Goal: Task Accomplishment & Management: Manage account settings

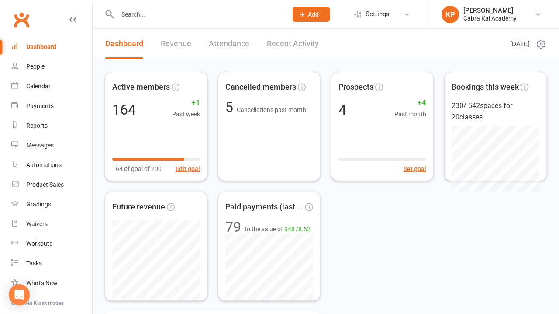
click at [152, 18] on input "text" at bounding box center [198, 14] width 166 height 12
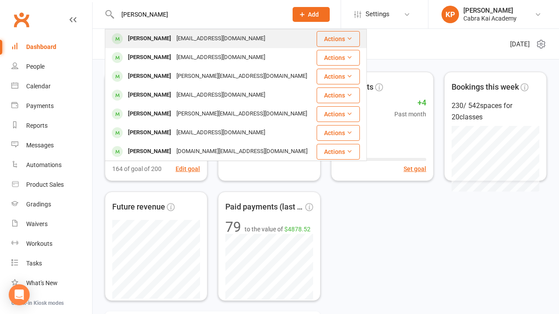
type input "[PERSON_NAME]"
click at [199, 38] on div "[EMAIL_ADDRESS][DOMAIN_NAME]" at bounding box center [221, 38] width 94 height 13
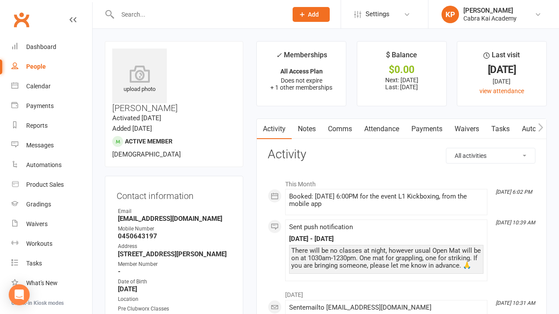
click at [431, 127] on link "Payments" at bounding box center [426, 129] width 43 height 20
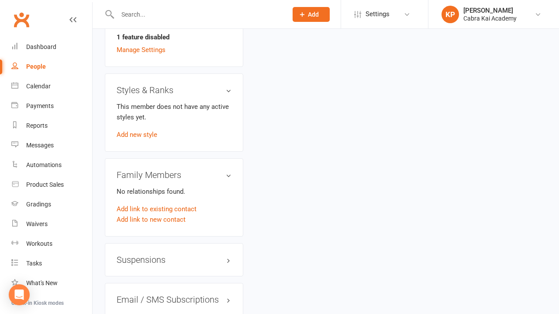
scroll to position [642, 0]
click at [229, 254] on h3 "Suspensions" at bounding box center [174, 259] width 115 height 10
click at [169, 289] on link "Add new suspension" at bounding box center [147, 293] width 60 height 8
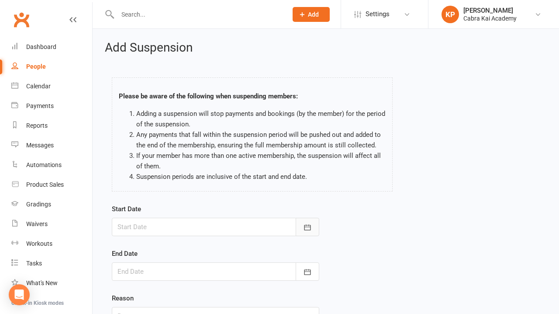
click at [307, 232] on button "button" at bounding box center [308, 227] width 24 height 18
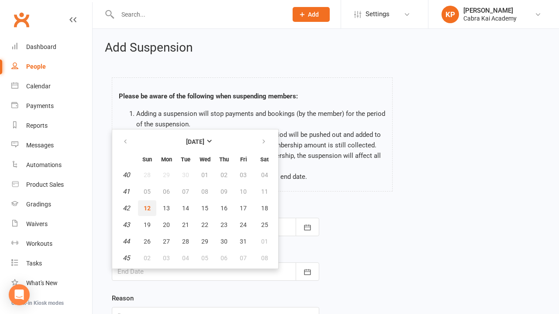
click at [146, 207] on span "12" at bounding box center [147, 207] width 7 height 7
type input "[DATE]"
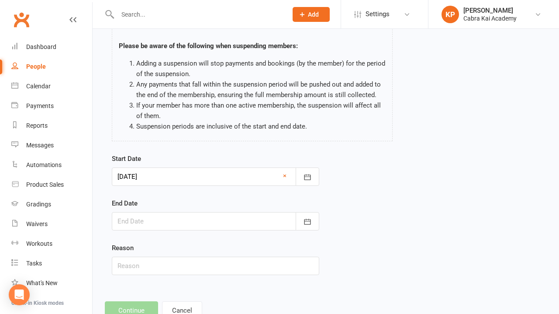
scroll to position [51, 0]
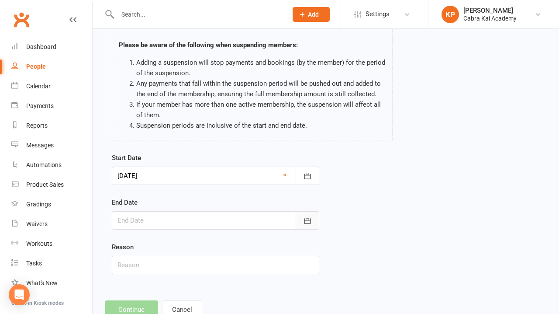
click at [310, 221] on icon "button" at bounding box center [307, 220] width 9 height 9
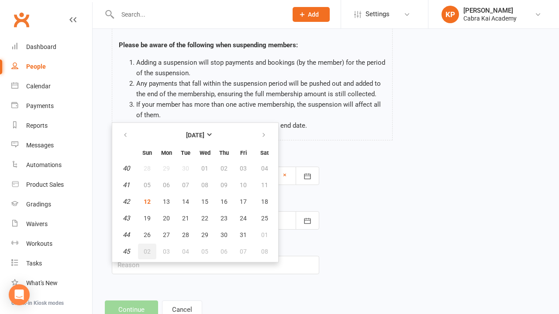
click at [147, 251] on span "02" at bounding box center [147, 251] width 7 height 7
type input "[DATE]"
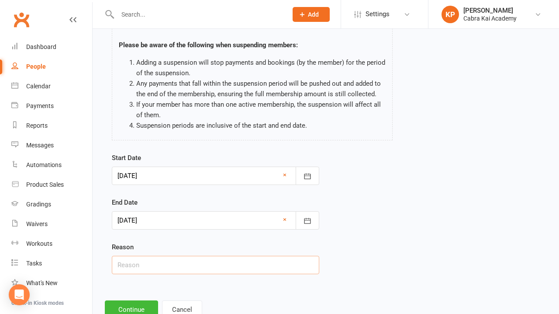
click at [125, 267] on input "text" at bounding box center [216, 265] width 208 height 18
paste input "Going overseas"
type input "Going overseas"
click at [388, 236] on div "Start Date [DATE] [DATE] Sun Mon Tue Wed Thu Fri Sat 40 28 29 30 01 02 03 04 41…" at bounding box center [325, 219] width 441 height 134
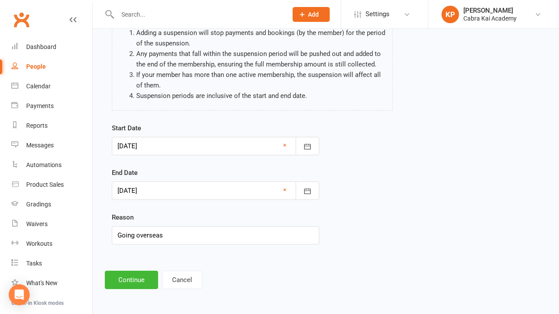
scroll to position [87, 0]
click at [137, 274] on button "Continue" at bounding box center [131, 279] width 53 height 18
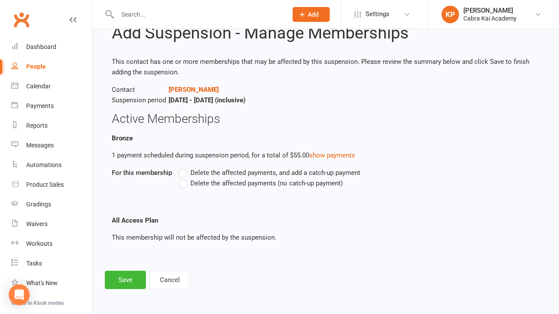
scroll to position [0, 0]
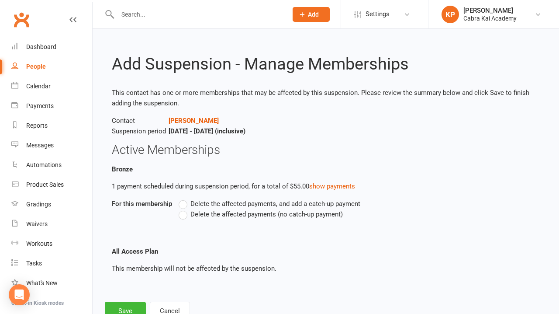
click at [195, 213] on span "Delete the affected payments (no catch-up payment)" at bounding box center [267, 213] width 152 height 9
click at [184, 209] on input "Delete the affected payments (no catch-up payment)" at bounding box center [182, 209] width 6 height 0
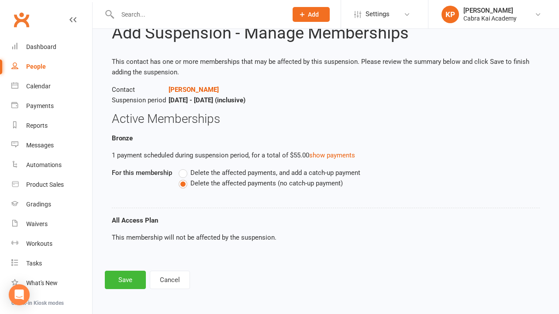
scroll to position [38, 0]
click at [122, 272] on button "Save" at bounding box center [125, 279] width 41 height 18
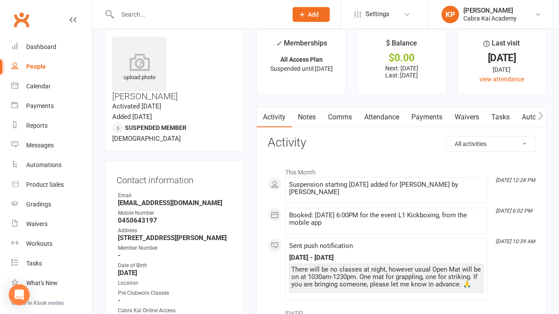
scroll to position [17, 0]
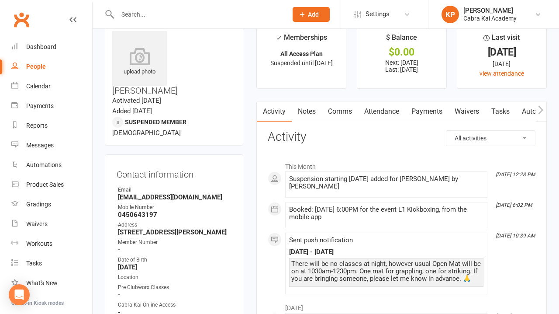
click at [430, 115] on link "Payments" at bounding box center [426, 111] width 43 height 20
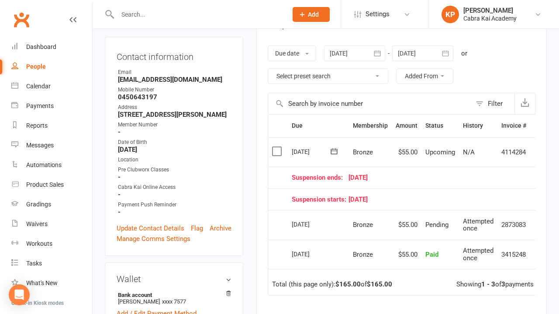
scroll to position [137, 0]
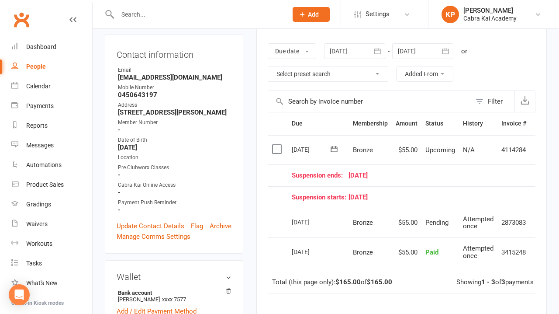
click at [335, 149] on icon at bounding box center [334, 149] width 9 height 9
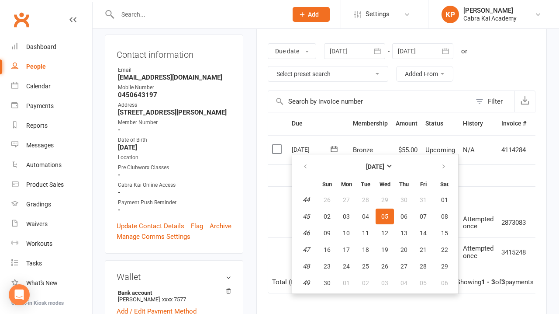
click at [336, 148] on icon at bounding box center [334, 149] width 9 height 9
click at [543, 158] on div "Activity Notes Comms Attendance Payments Waivers Tasks Automations Workouts Gra…" at bounding box center [401, 200] width 291 height 438
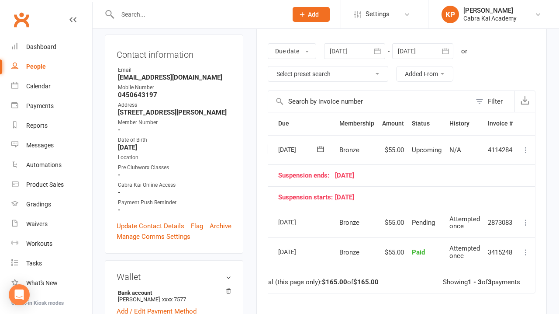
scroll to position [0, 14]
click at [527, 151] on icon at bounding box center [526, 150] width 9 height 9
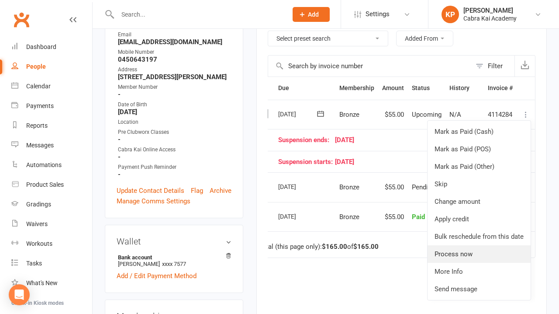
scroll to position [170, 0]
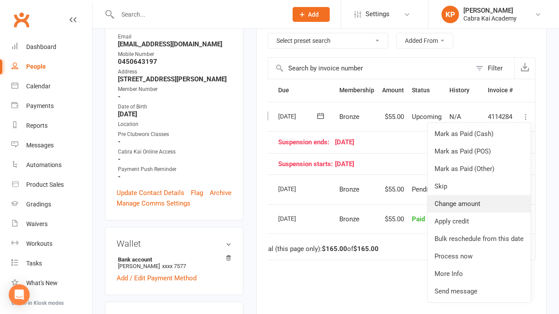
click at [463, 203] on link "Change amount" at bounding box center [479, 203] width 103 height 17
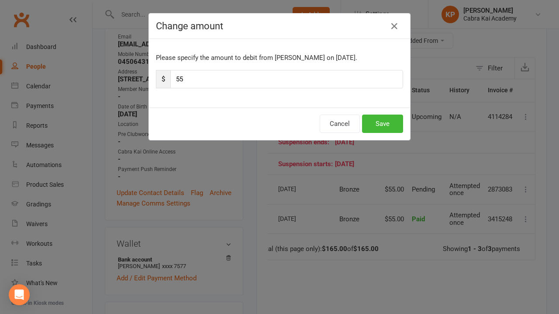
drag, startPoint x: 208, startPoint y: 81, endPoint x: 151, endPoint y: 82, distance: 57.2
click at [151, 82] on div "Please specify the amount to debit from [PERSON_NAME] on [DATE]. $ 55" at bounding box center [279, 73] width 261 height 69
click at [341, 125] on button "Cancel" at bounding box center [340, 123] width 40 height 18
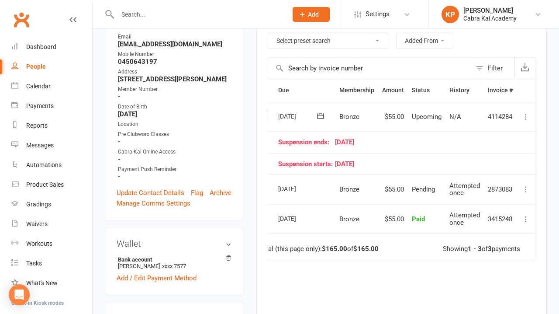
click at [523, 116] on icon at bounding box center [526, 116] width 9 height 9
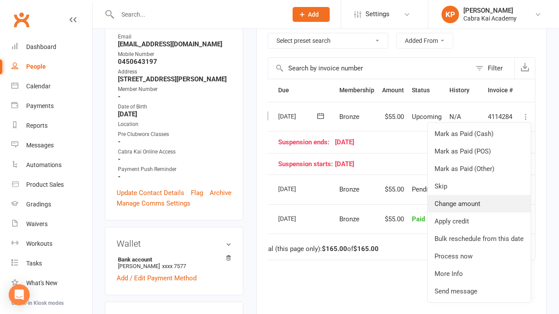
click at [466, 202] on link "Change amount" at bounding box center [479, 203] width 103 height 17
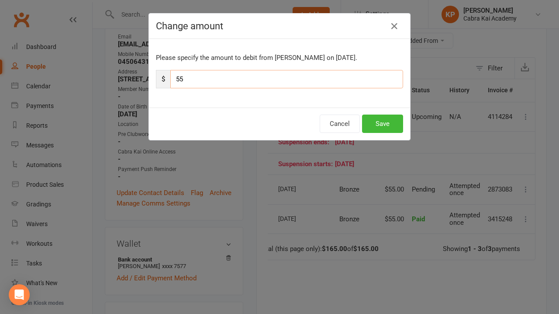
drag, startPoint x: 204, startPoint y: 79, endPoint x: 151, endPoint y: 89, distance: 54.7
click at [151, 89] on div "Please specify the amount to debit from [PERSON_NAME] on [DATE]. $ 55" at bounding box center [279, 73] width 261 height 69
click at [178, 80] on input "55" at bounding box center [286, 79] width 233 height 18
type input "15"
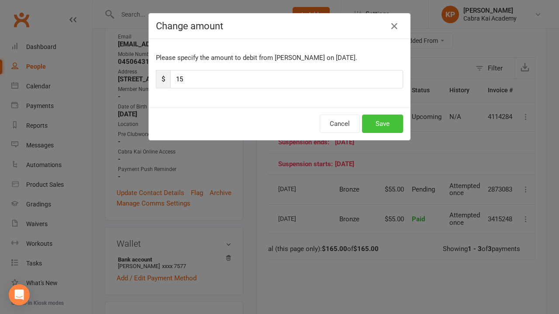
click at [389, 124] on button "Save" at bounding box center [382, 123] width 41 height 18
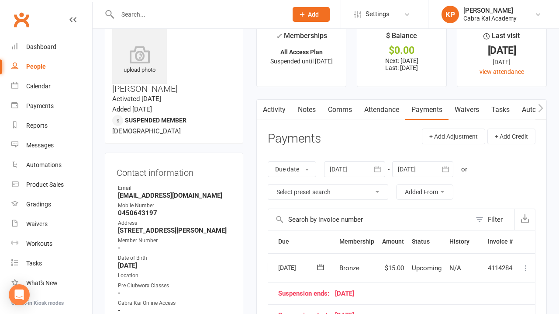
scroll to position [14, 0]
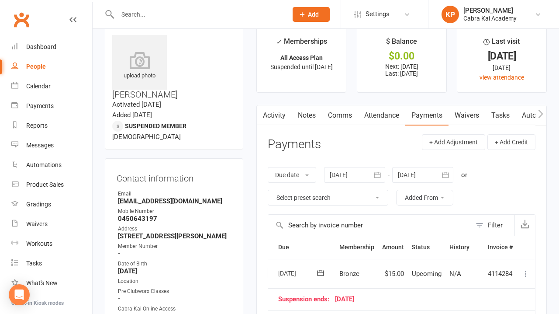
click at [172, 19] on input "text" at bounding box center [198, 14] width 166 height 12
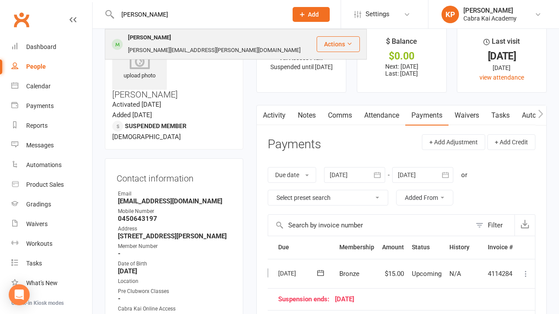
type input "[PERSON_NAME]"
click at [151, 39] on div "[PERSON_NAME]" at bounding box center [149, 37] width 49 height 13
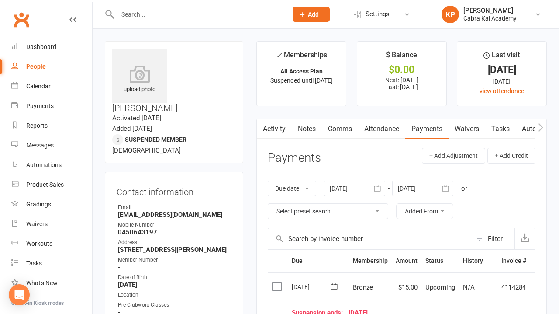
click at [343, 130] on link "Comms" at bounding box center [340, 129] width 36 height 20
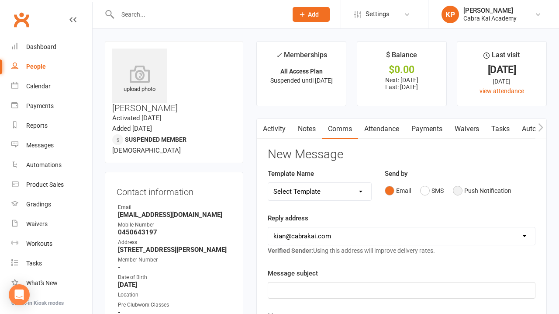
click at [461, 186] on button "Push Notification" at bounding box center [482, 190] width 59 height 17
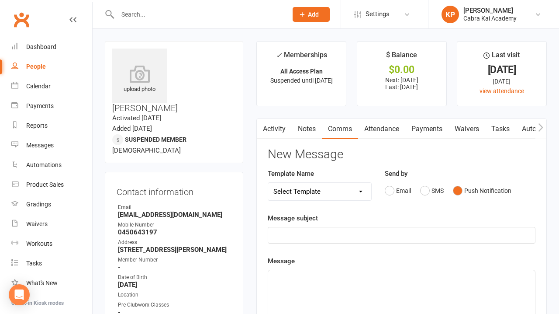
click at [368, 191] on select "Select Template [SMS] [Default template - review before using] Appointment remi…" at bounding box center [319, 191] width 103 height 17
select select "20"
click at [291, 281] on p "Hi" at bounding box center [402, 278] width 256 height 10
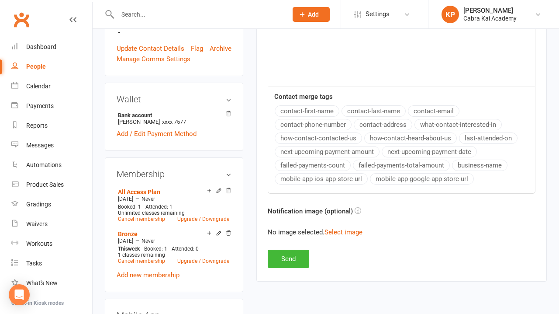
scroll to position [316, 0]
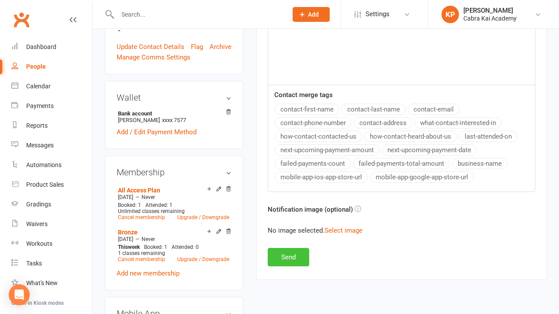
click at [296, 259] on button "Send" at bounding box center [289, 257] width 42 height 18
select select
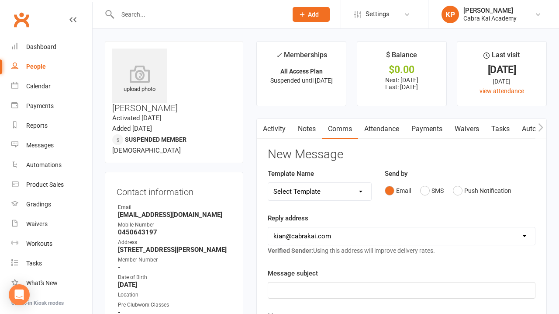
scroll to position [0, 0]
click at [46, 44] on div "Dashboard" at bounding box center [41, 46] width 30 height 7
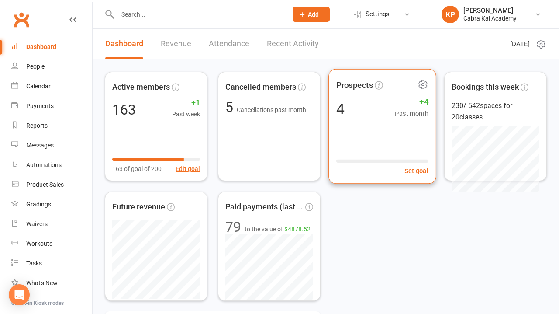
click at [392, 138] on div "Prospects 4 +4 Past month Set goal" at bounding box center [383, 126] width 108 height 115
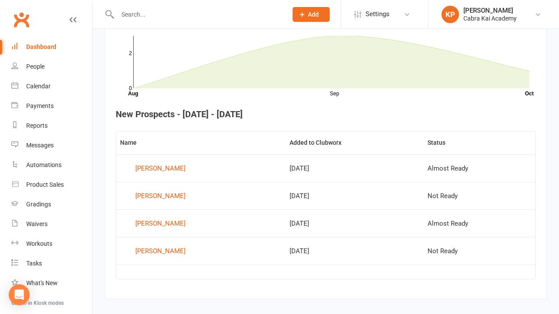
scroll to position [269, 0]
click at [41, 65] on div "People" at bounding box center [35, 66] width 18 height 7
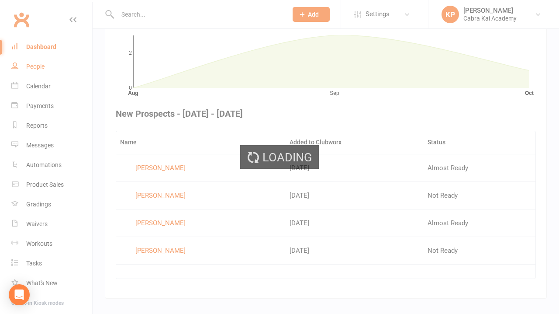
select select "100"
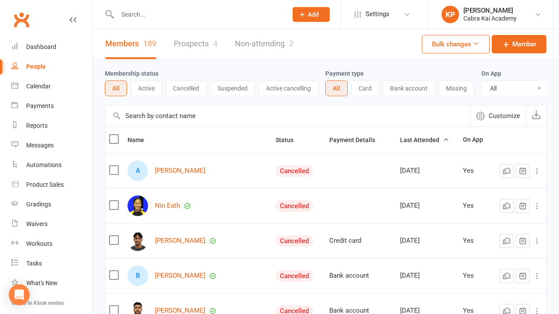
click at [204, 44] on link "Prospects 4" at bounding box center [196, 44] width 44 height 30
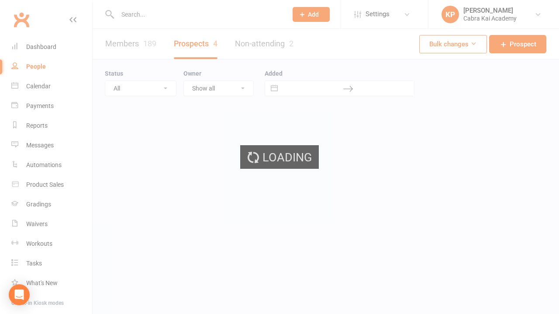
select select "25"
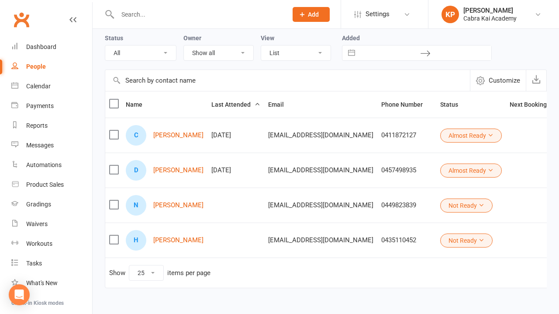
scroll to position [40, 0]
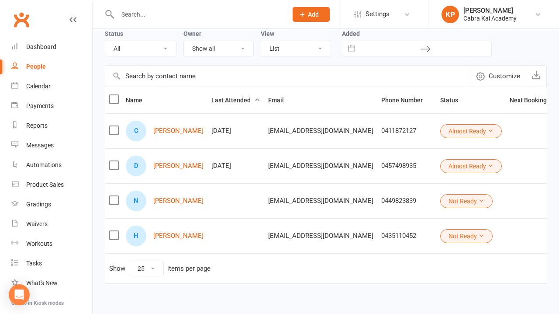
click at [115, 201] on label at bounding box center [113, 200] width 9 height 9
click at [115, 196] on input "checkbox" at bounding box center [113, 196] width 9 height 0
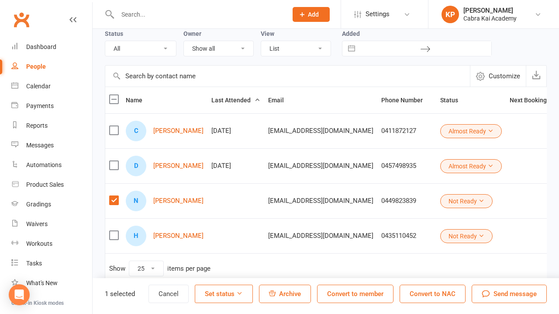
click at [116, 235] on label at bounding box center [113, 235] width 9 height 9
click at [116, 231] on input "checkbox" at bounding box center [113, 231] width 9 height 0
click at [296, 295] on span "Archive" at bounding box center [290, 294] width 22 height 8
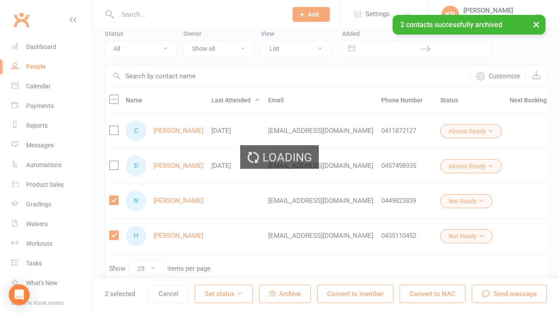
scroll to position [0, 0]
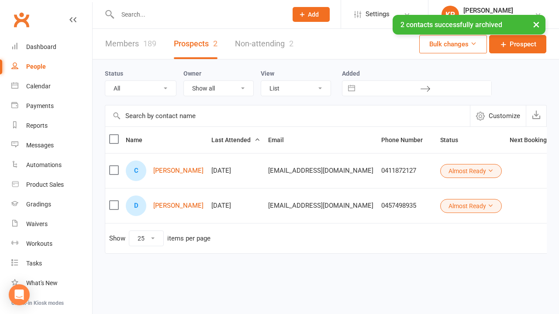
click at [113, 139] on label at bounding box center [113, 139] width 9 height 9
click at [113, 135] on input "checkbox" at bounding box center [113, 135] width 9 height 0
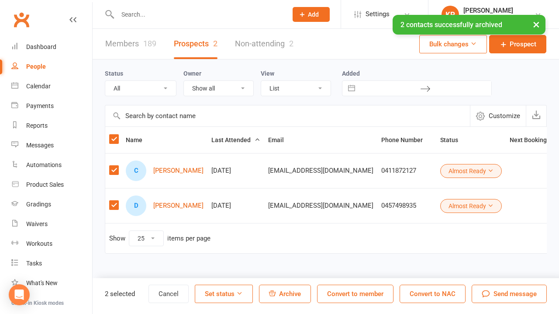
click at [294, 289] on button "Archive" at bounding box center [285, 293] width 52 height 18
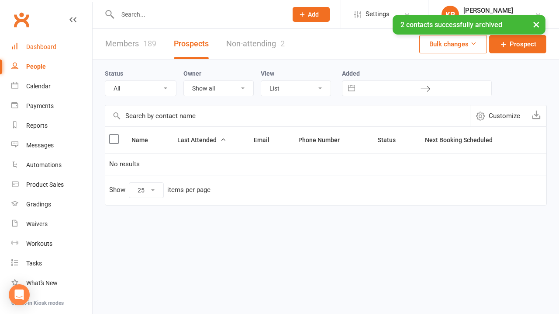
click at [50, 48] on div "Dashboard" at bounding box center [41, 46] width 30 height 7
